Goal: Check status: Check status

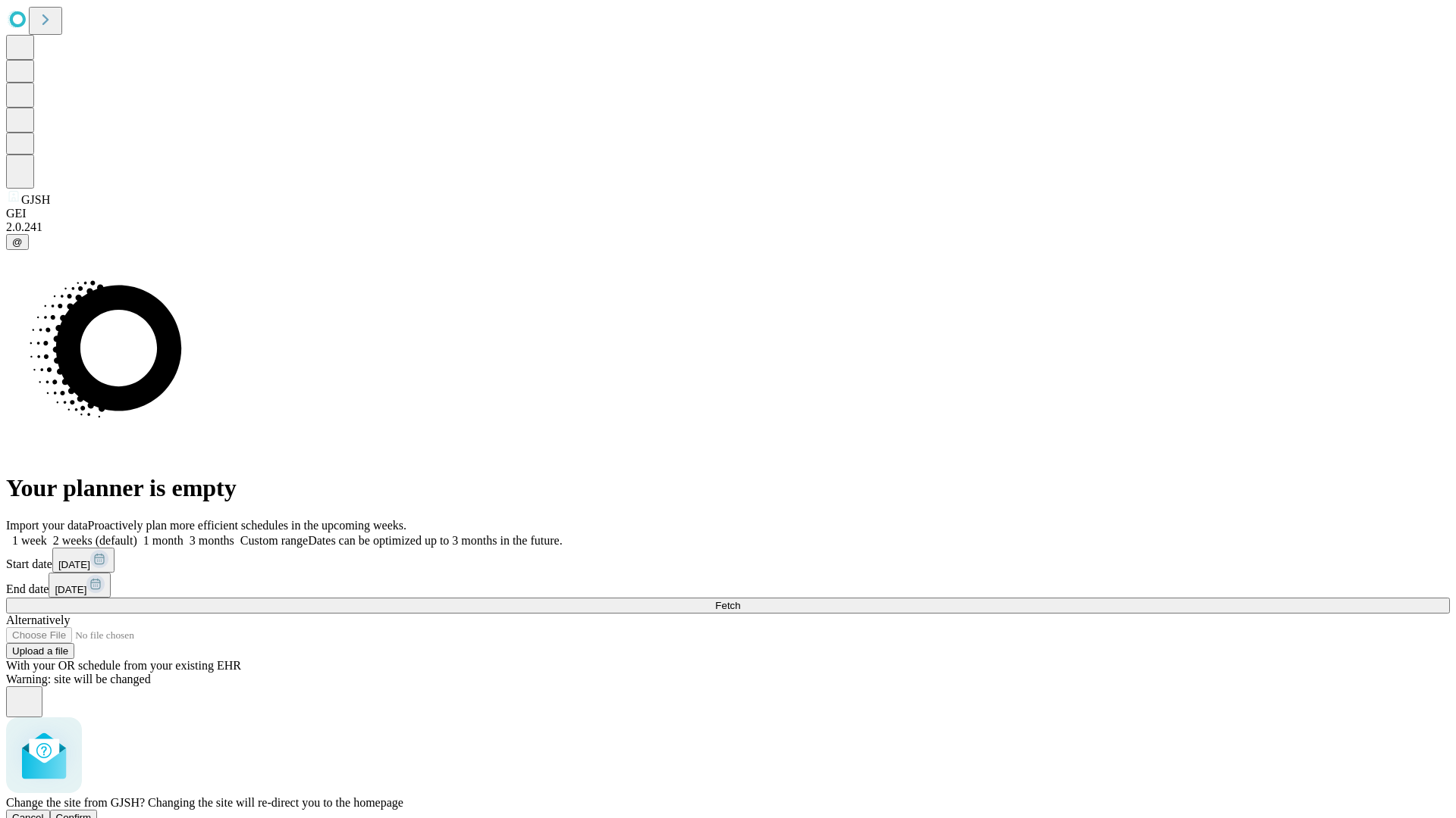
click at [91, 813] on span "Confirm" at bounding box center [73, 818] width 36 height 11
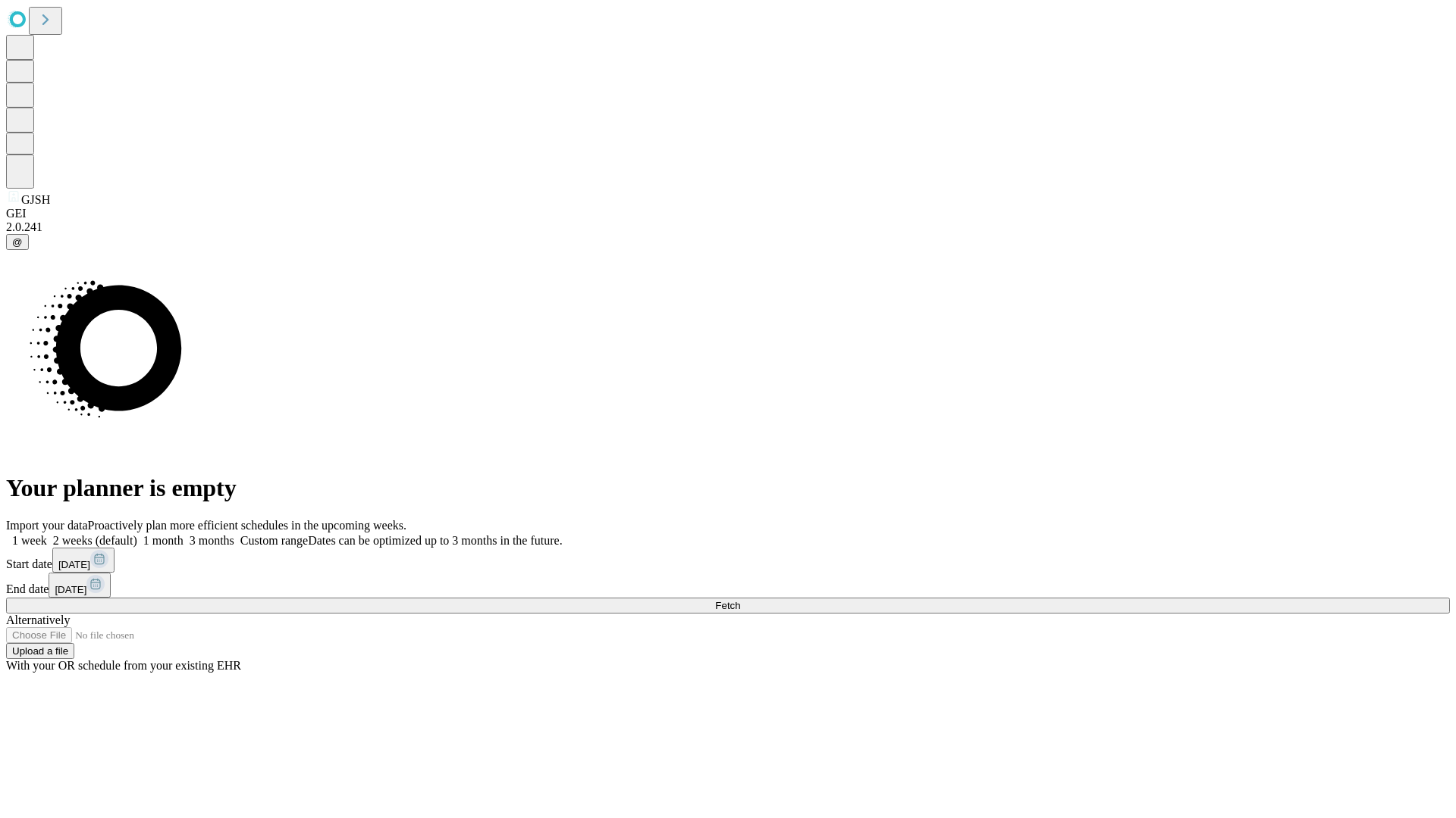
click at [137, 534] on label "2 weeks (default)" at bounding box center [91, 540] width 90 height 13
click at [740, 600] on span "Fetch" at bounding box center [727, 605] width 25 height 11
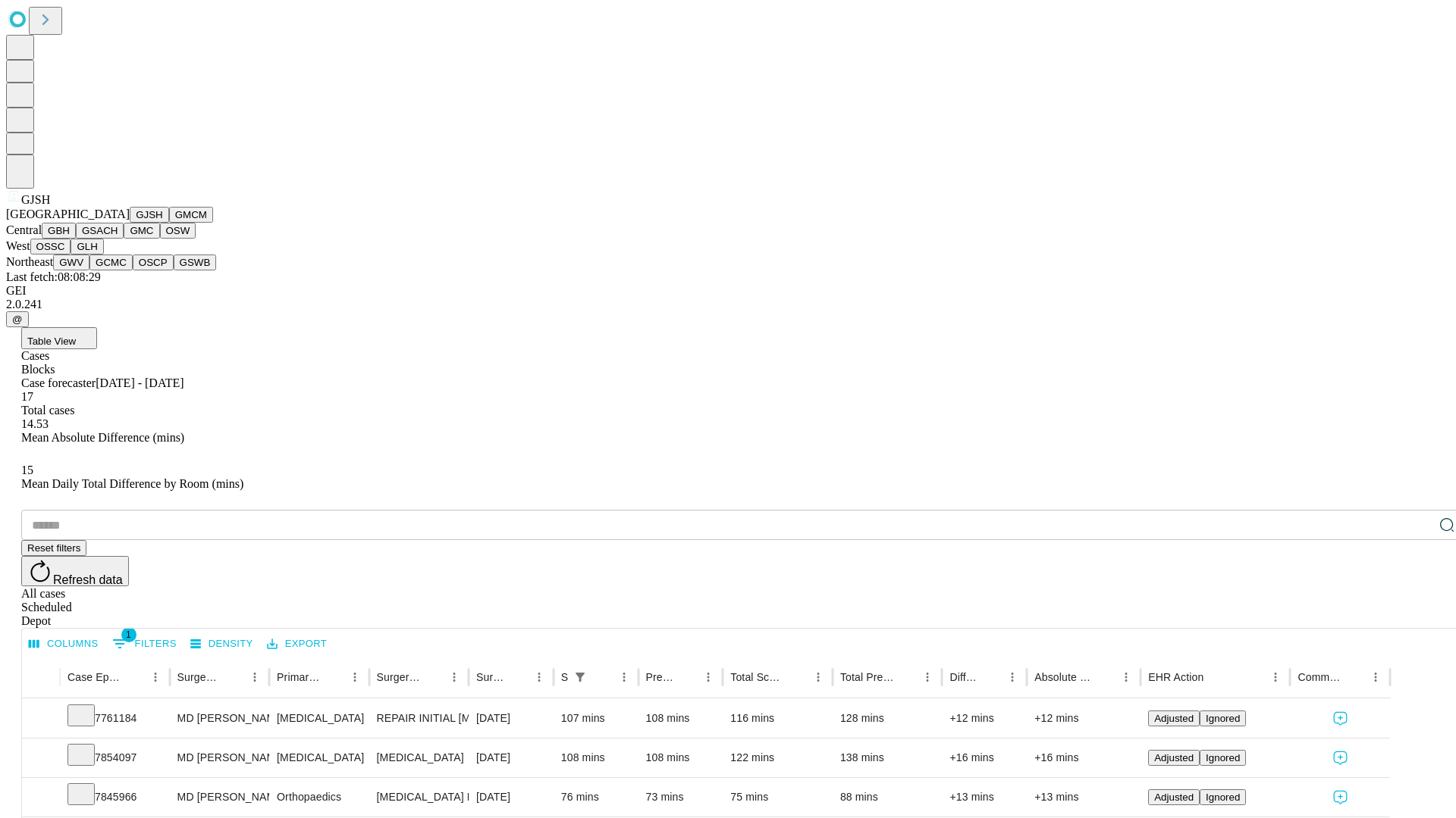
click at [169, 223] on button "GMCM" at bounding box center [191, 215] width 44 height 16
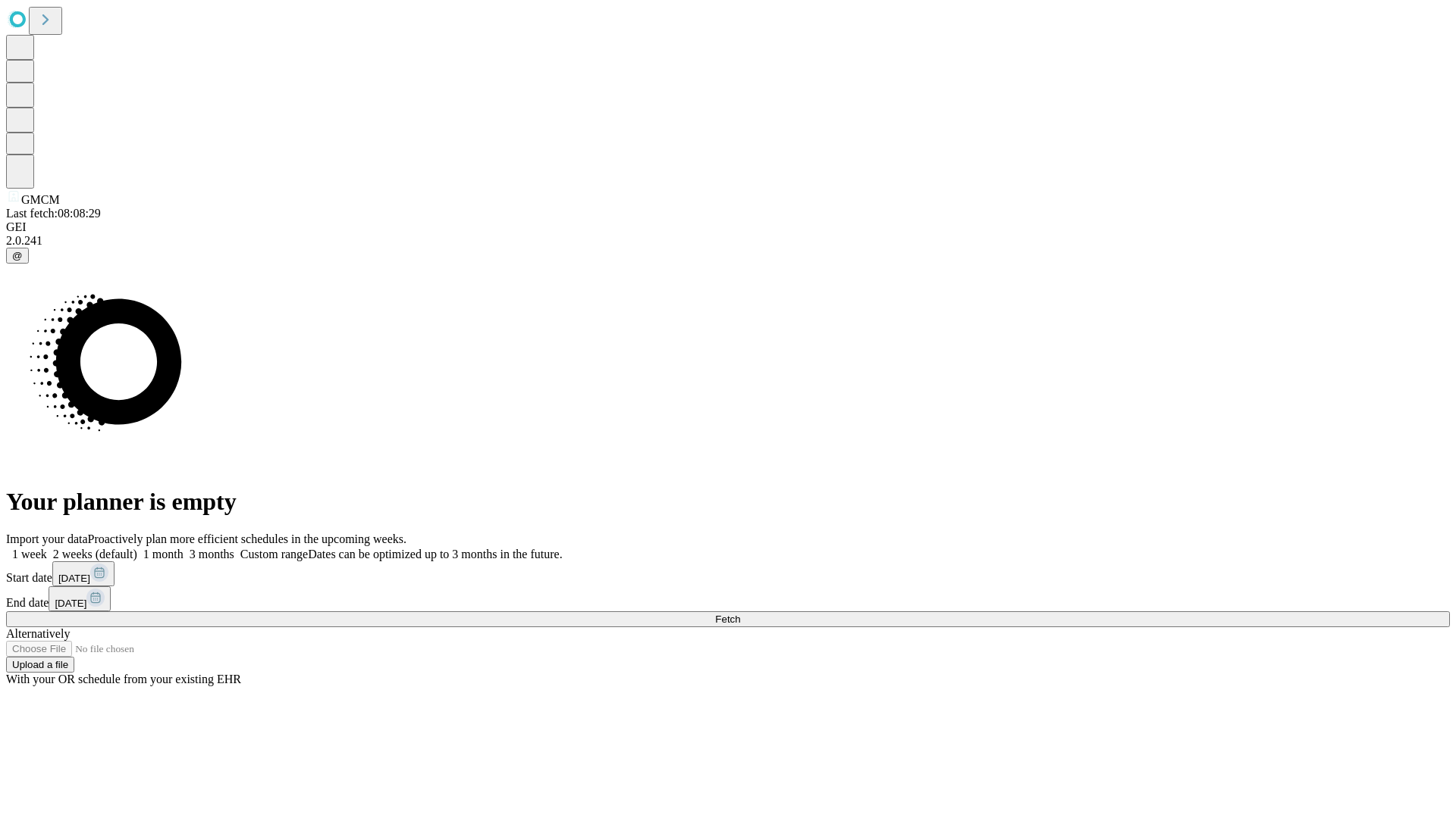
click at [137, 548] on label "2 weeks (default)" at bounding box center [91, 554] width 90 height 13
click at [740, 614] on span "Fetch" at bounding box center [727, 619] width 25 height 11
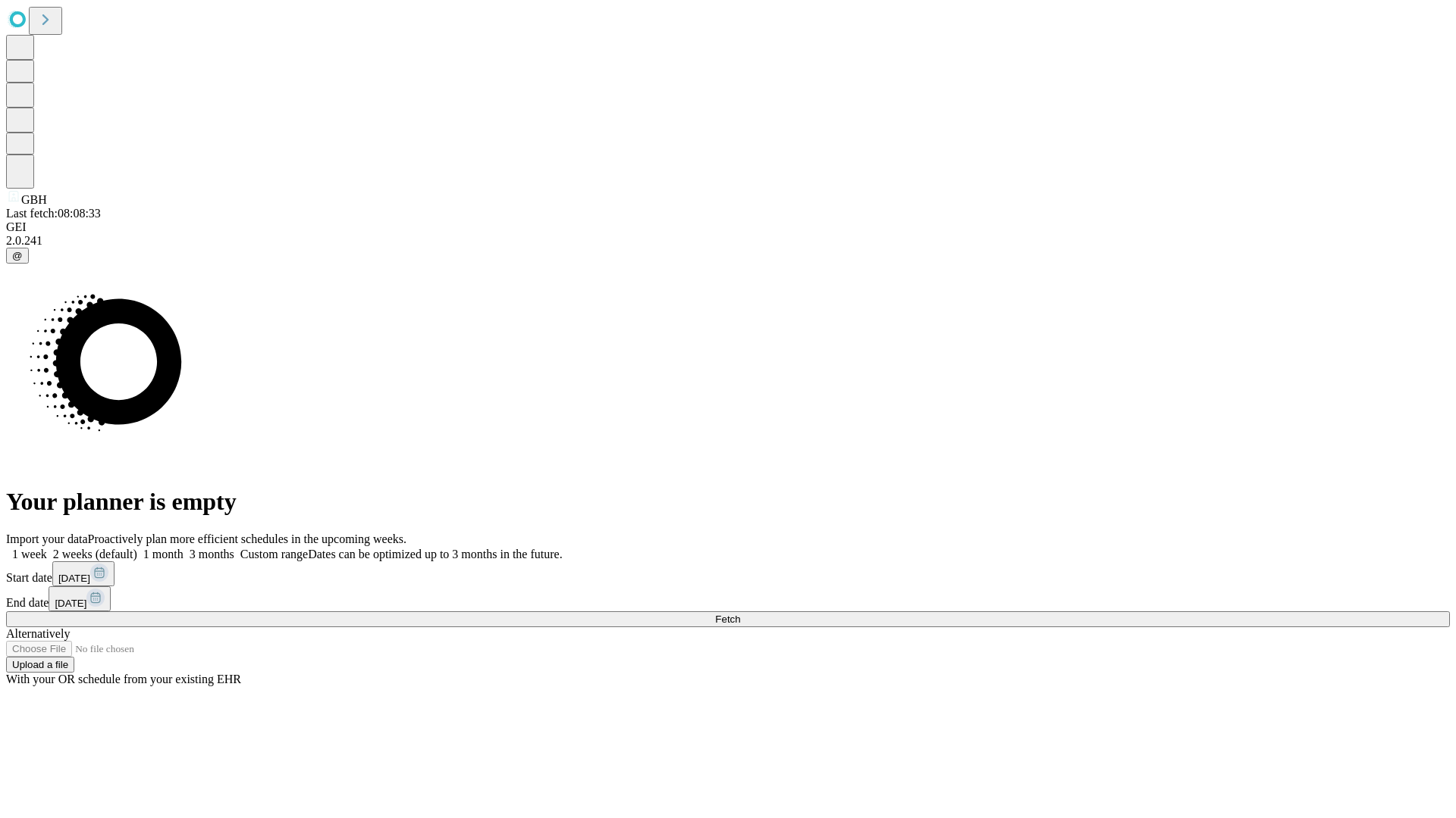
click at [137, 548] on label "2 weeks (default)" at bounding box center [91, 554] width 90 height 13
click at [740, 614] on span "Fetch" at bounding box center [727, 619] width 25 height 11
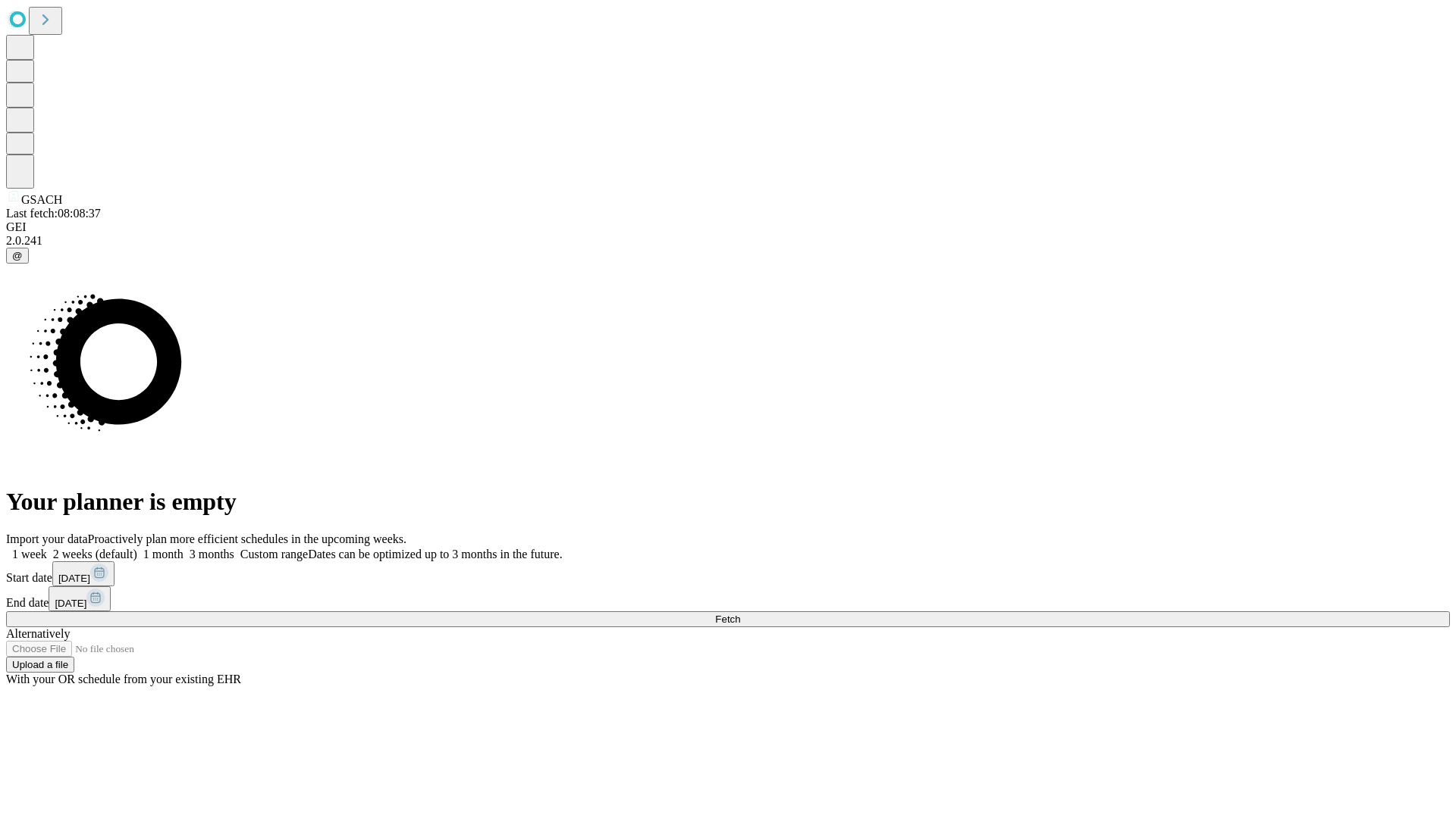
click at [137, 548] on label "2 weeks (default)" at bounding box center [91, 554] width 90 height 13
click at [740, 614] on span "Fetch" at bounding box center [727, 619] width 25 height 11
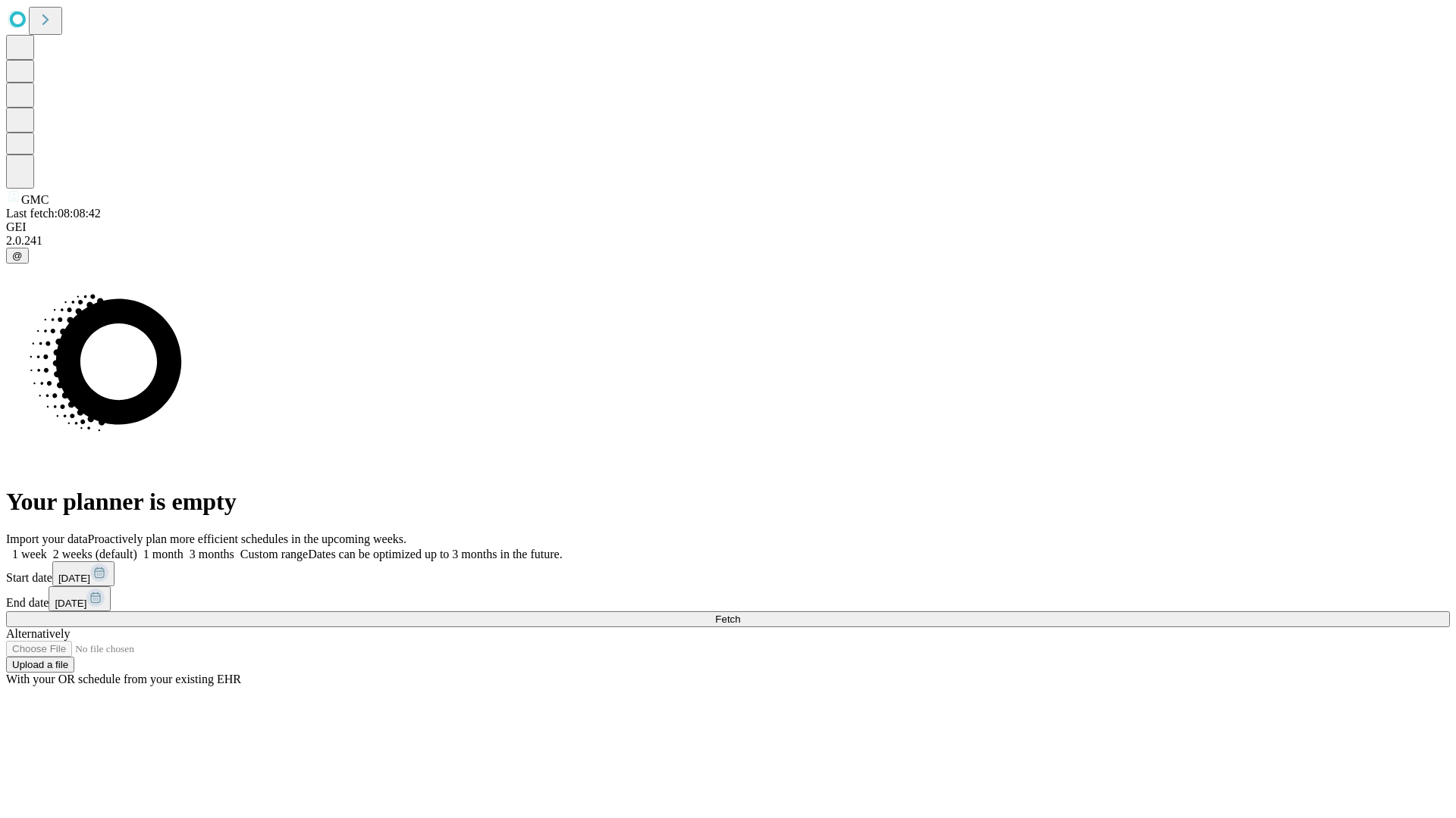
click at [137, 548] on label "2 weeks (default)" at bounding box center [91, 554] width 90 height 13
click at [740, 614] on span "Fetch" at bounding box center [727, 619] width 25 height 11
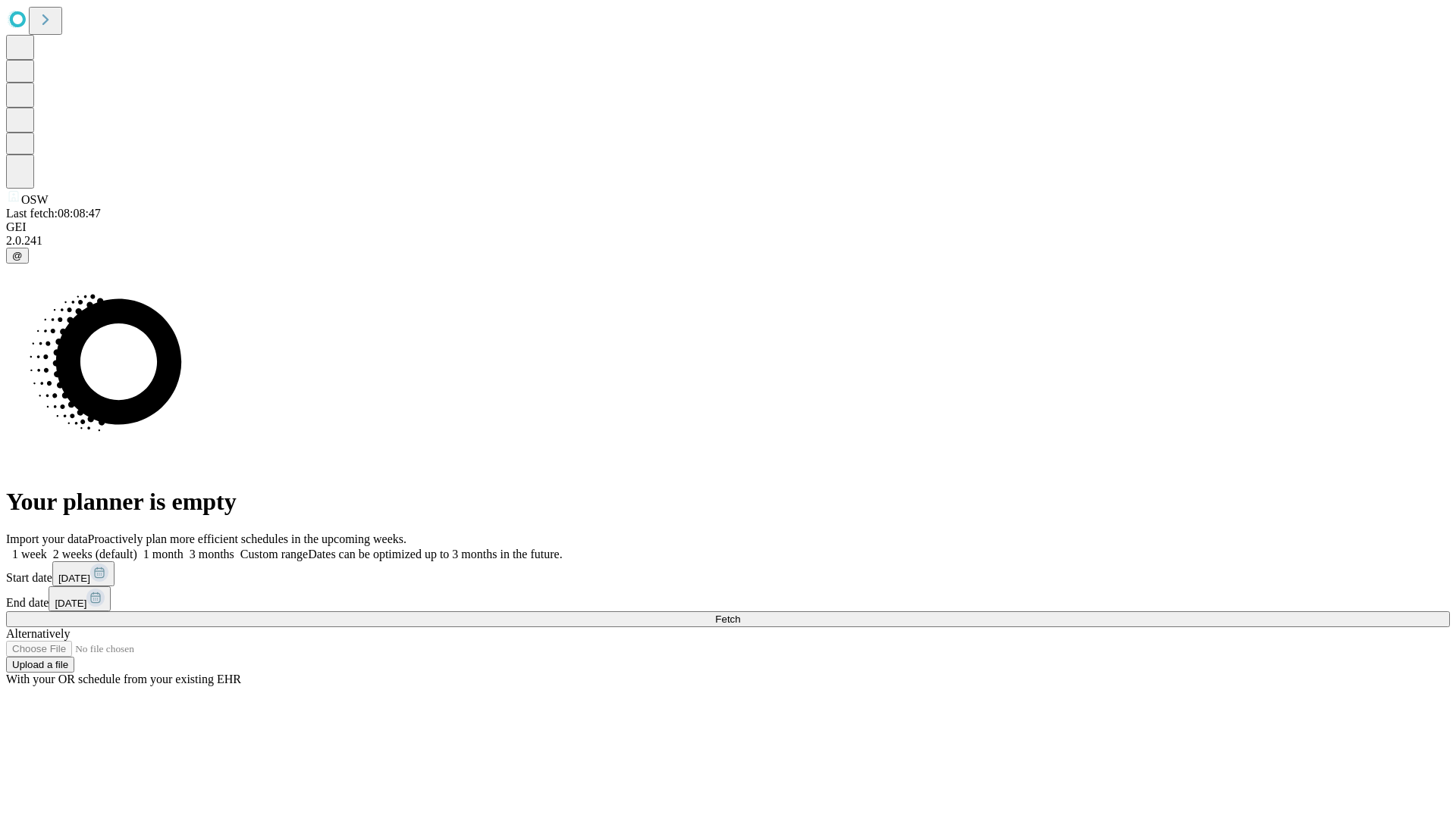
click at [137, 548] on label "2 weeks (default)" at bounding box center [91, 554] width 90 height 13
click at [740, 614] on span "Fetch" at bounding box center [727, 619] width 25 height 11
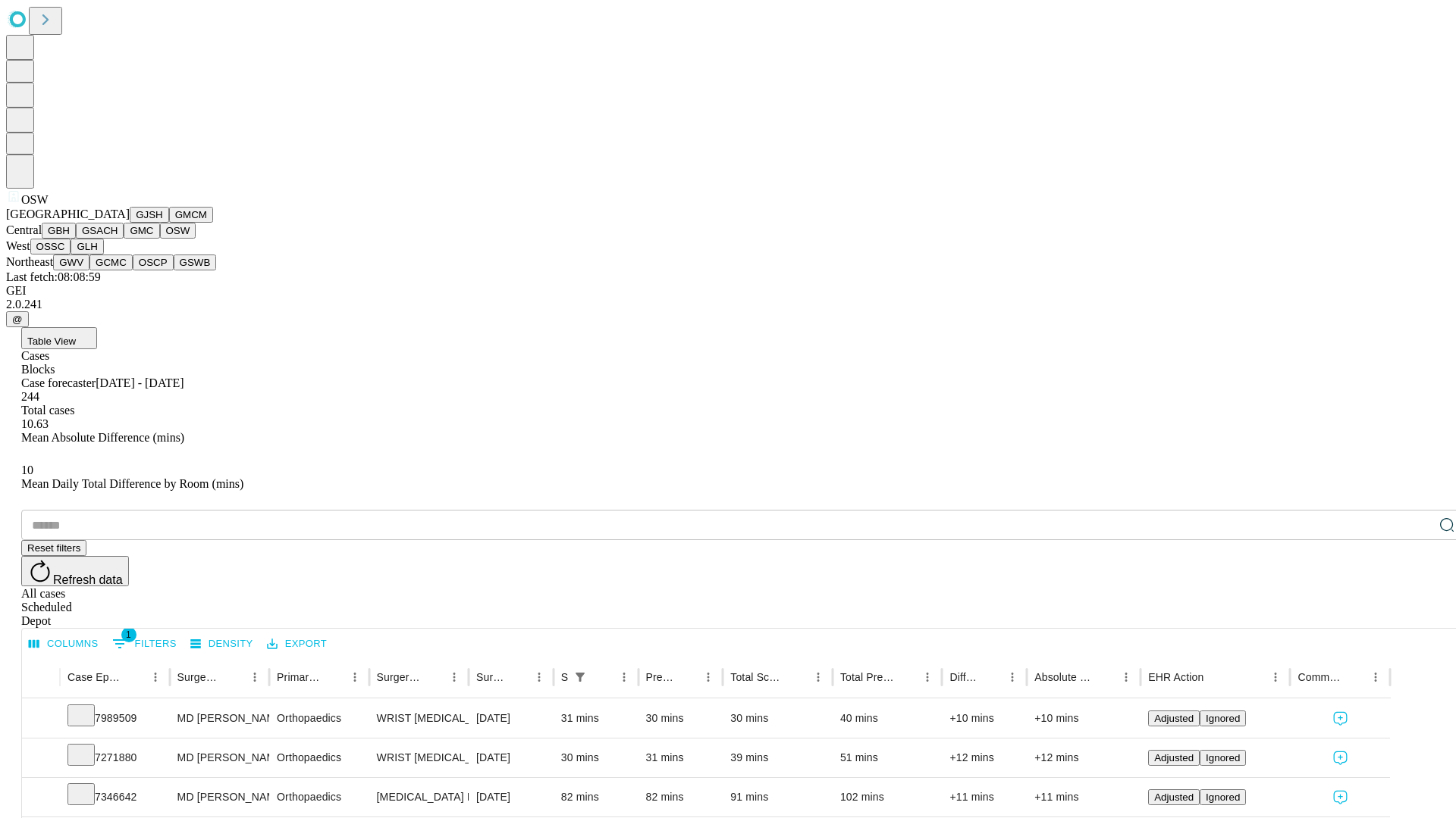
click at [71, 255] on button "OSSC" at bounding box center [50, 246] width 41 height 16
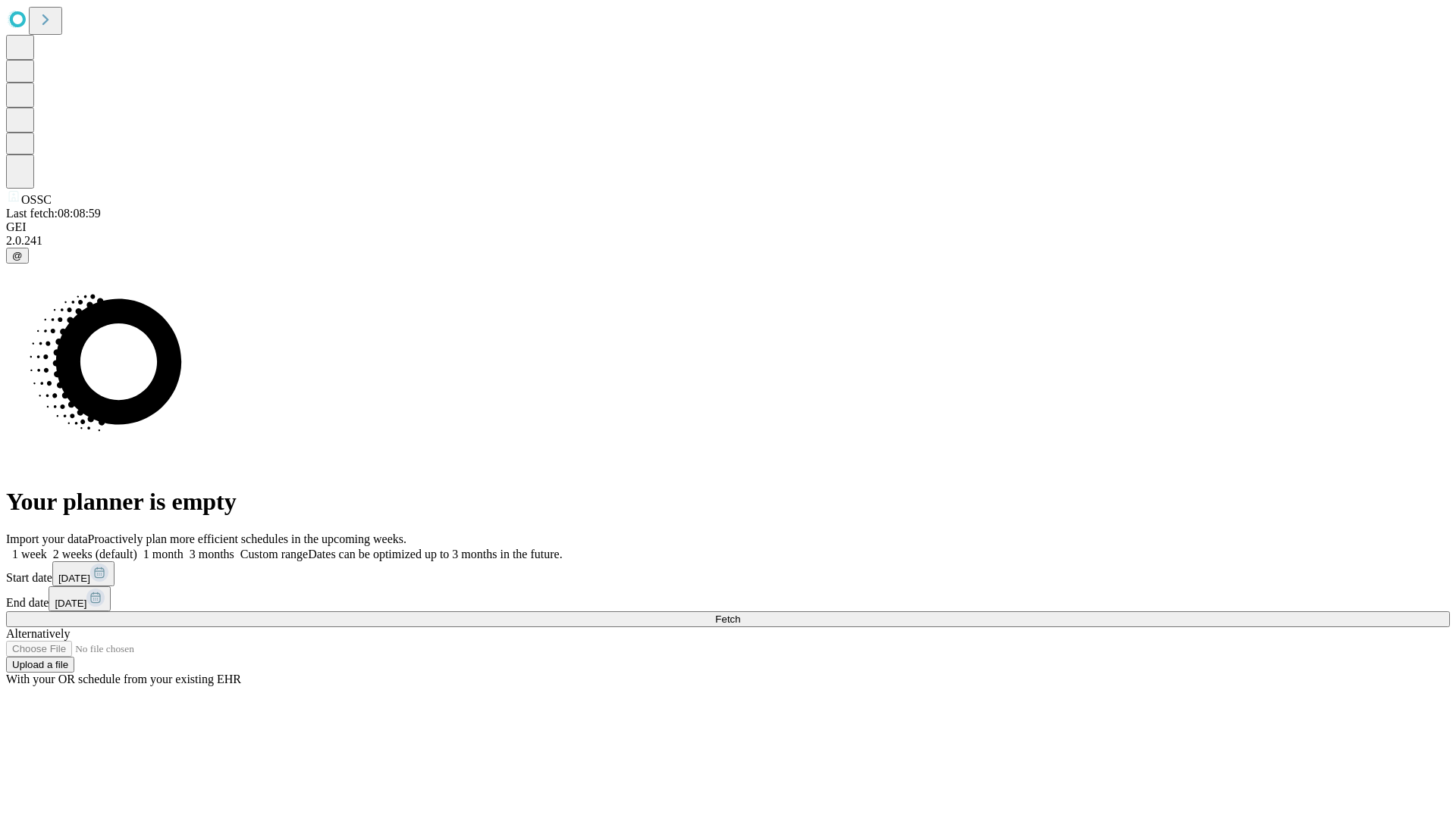
click at [137, 548] on label "2 weeks (default)" at bounding box center [91, 554] width 90 height 13
click at [740, 614] on span "Fetch" at bounding box center [727, 619] width 25 height 11
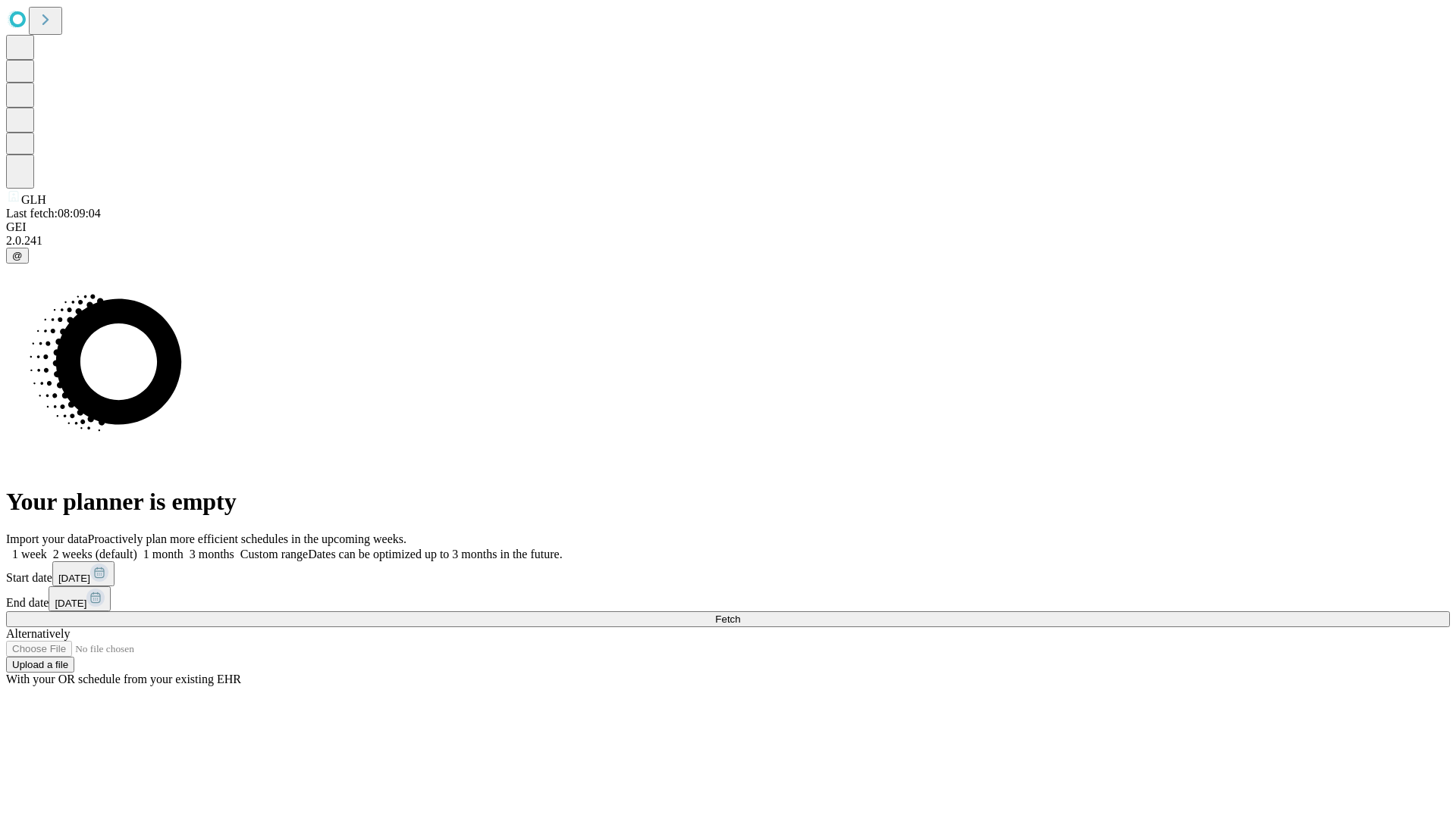
click at [137, 548] on label "2 weeks (default)" at bounding box center [91, 554] width 90 height 13
click at [740, 614] on span "Fetch" at bounding box center [727, 619] width 25 height 11
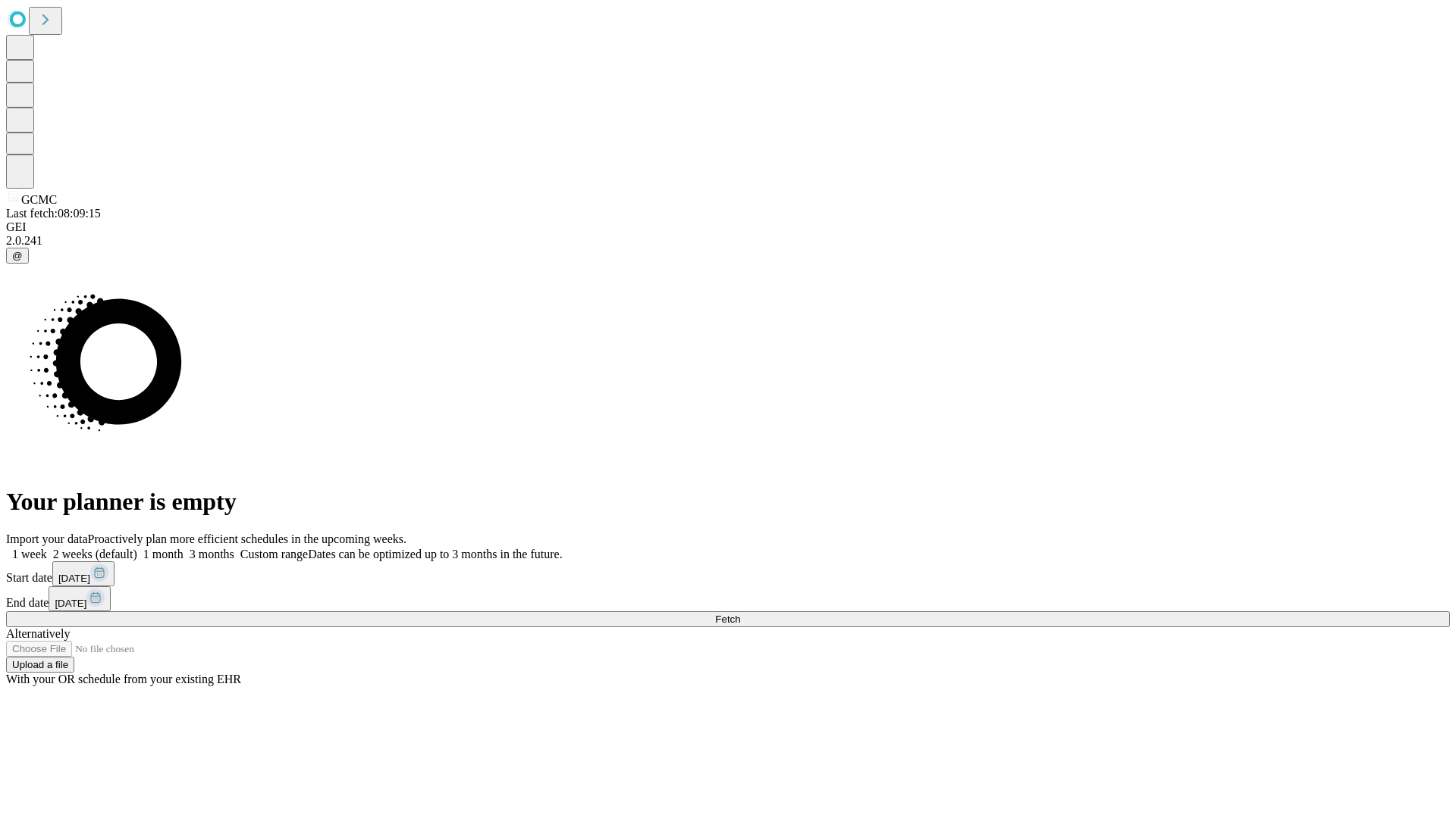
click at [137, 548] on label "2 weeks (default)" at bounding box center [91, 554] width 90 height 13
click at [740, 614] on span "Fetch" at bounding box center [727, 619] width 25 height 11
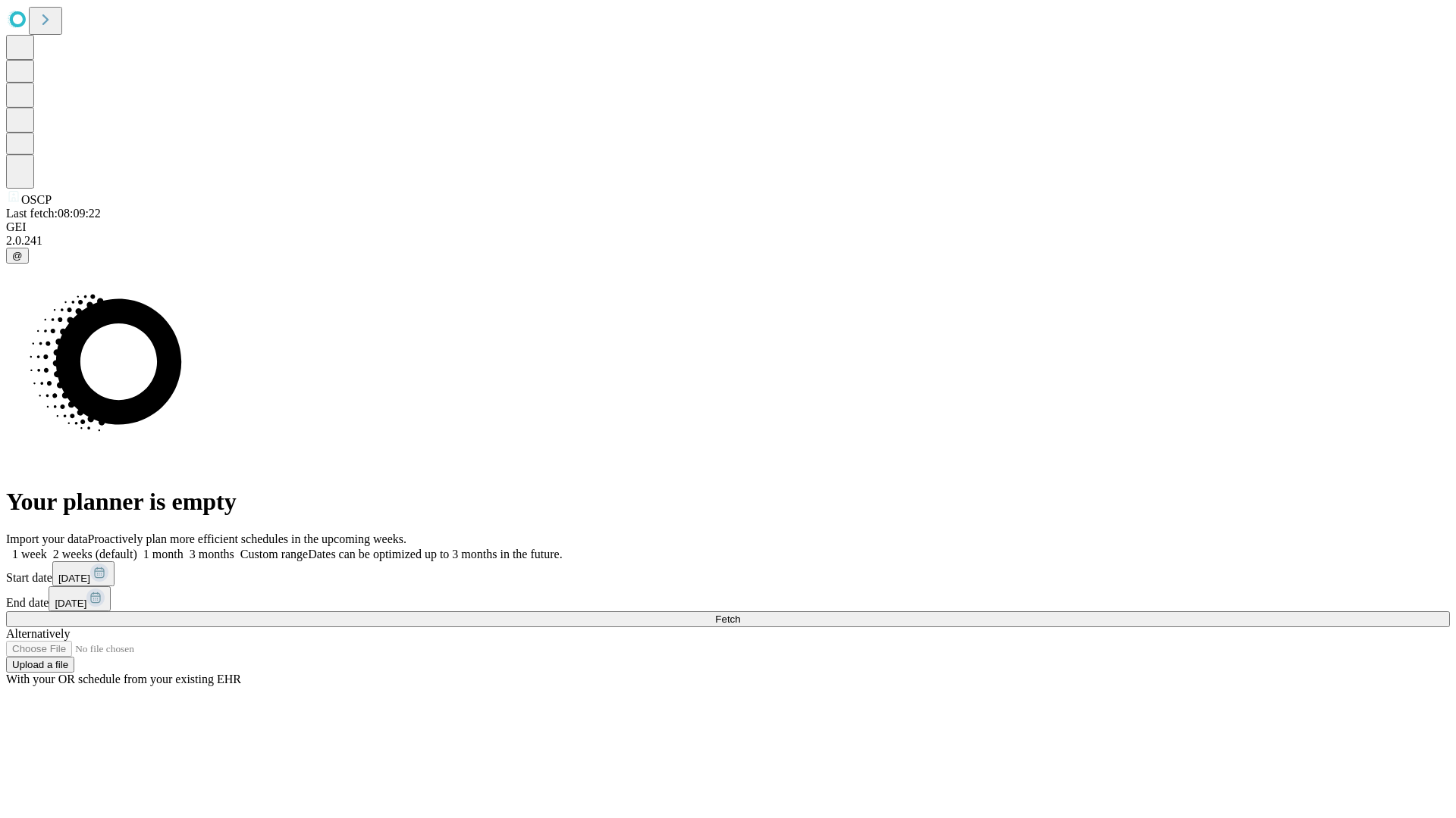
click at [137, 548] on label "2 weeks (default)" at bounding box center [91, 554] width 90 height 13
click at [740, 614] on span "Fetch" at bounding box center [727, 619] width 25 height 11
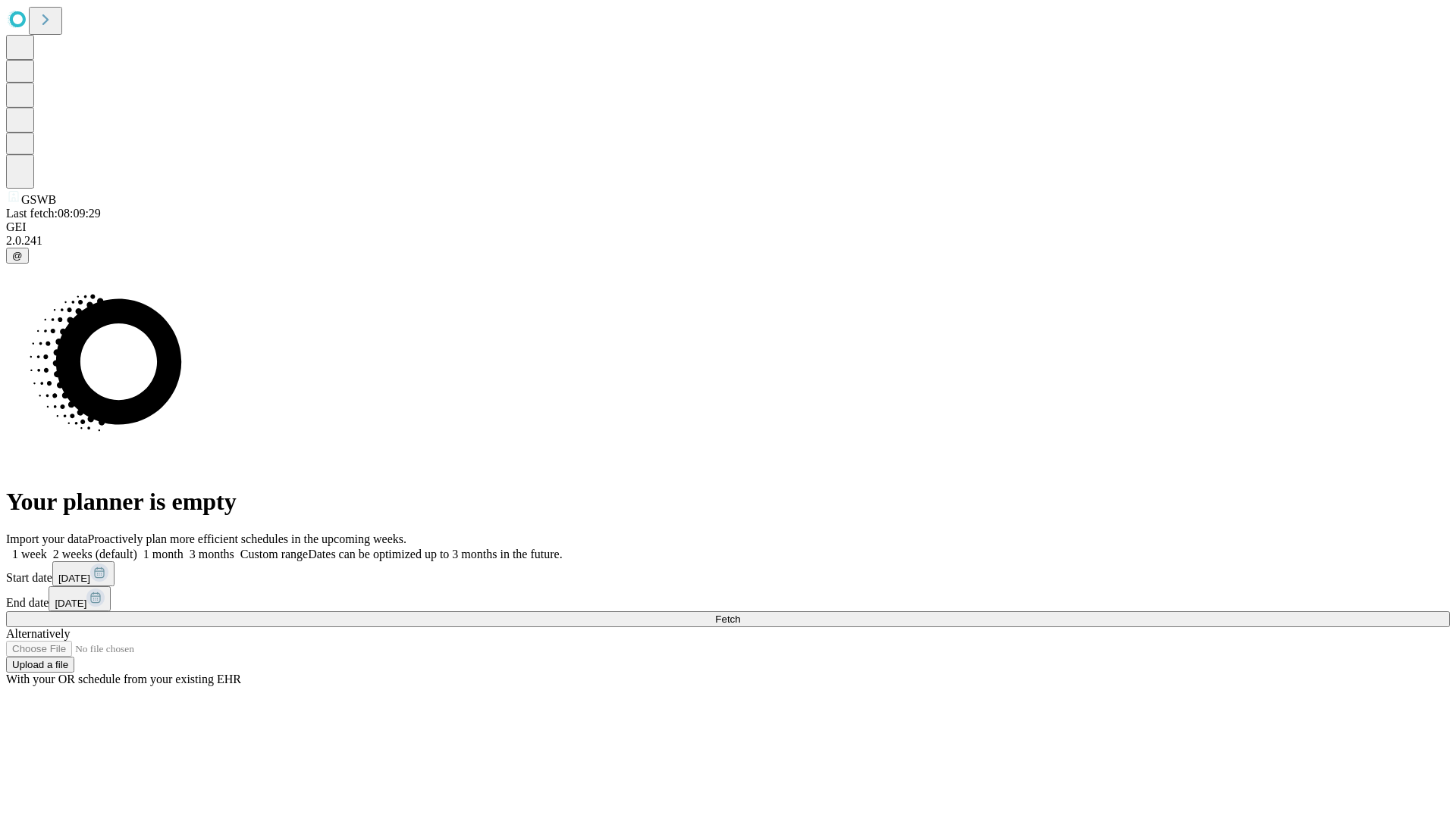
click at [137, 548] on label "2 weeks (default)" at bounding box center [91, 554] width 90 height 13
click at [740, 614] on span "Fetch" at bounding box center [727, 619] width 25 height 11
